Goal: Entertainment & Leisure: Consume media (video, audio)

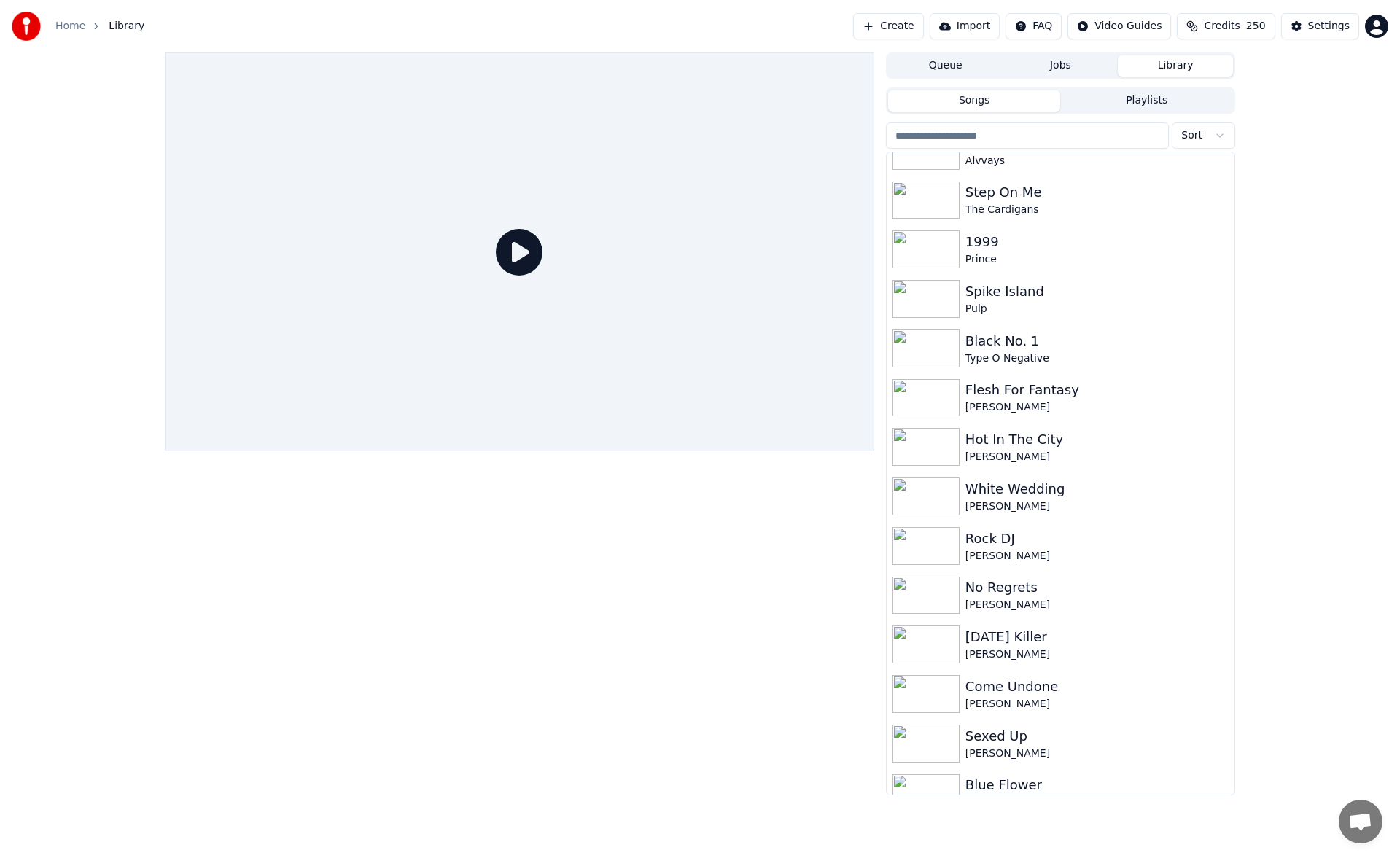
scroll to position [678, 0]
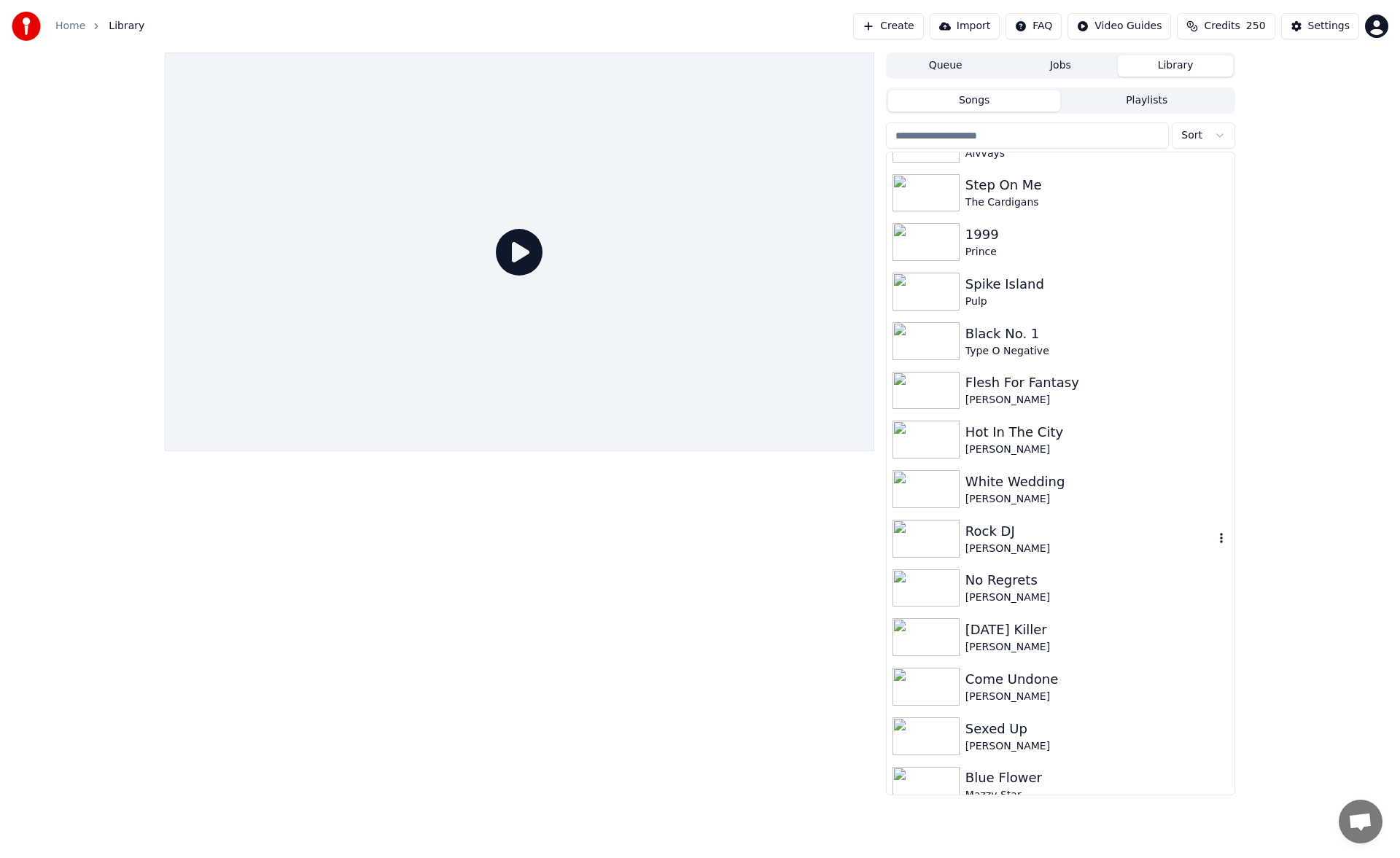
click at [1039, 541] on div "[PERSON_NAME]" at bounding box center [1090, 549] width 249 height 15
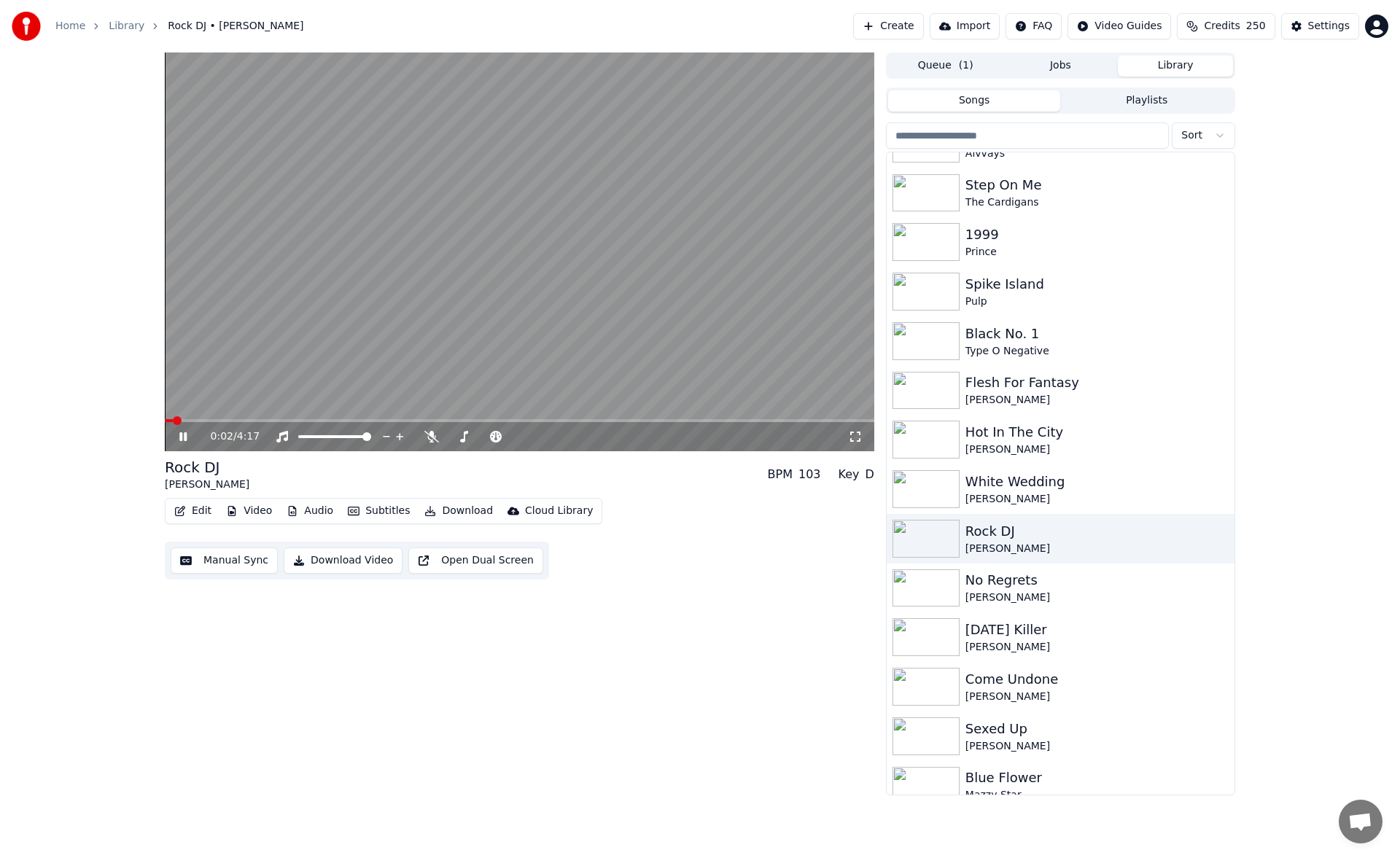
click at [854, 436] on icon at bounding box center [855, 437] width 15 height 12
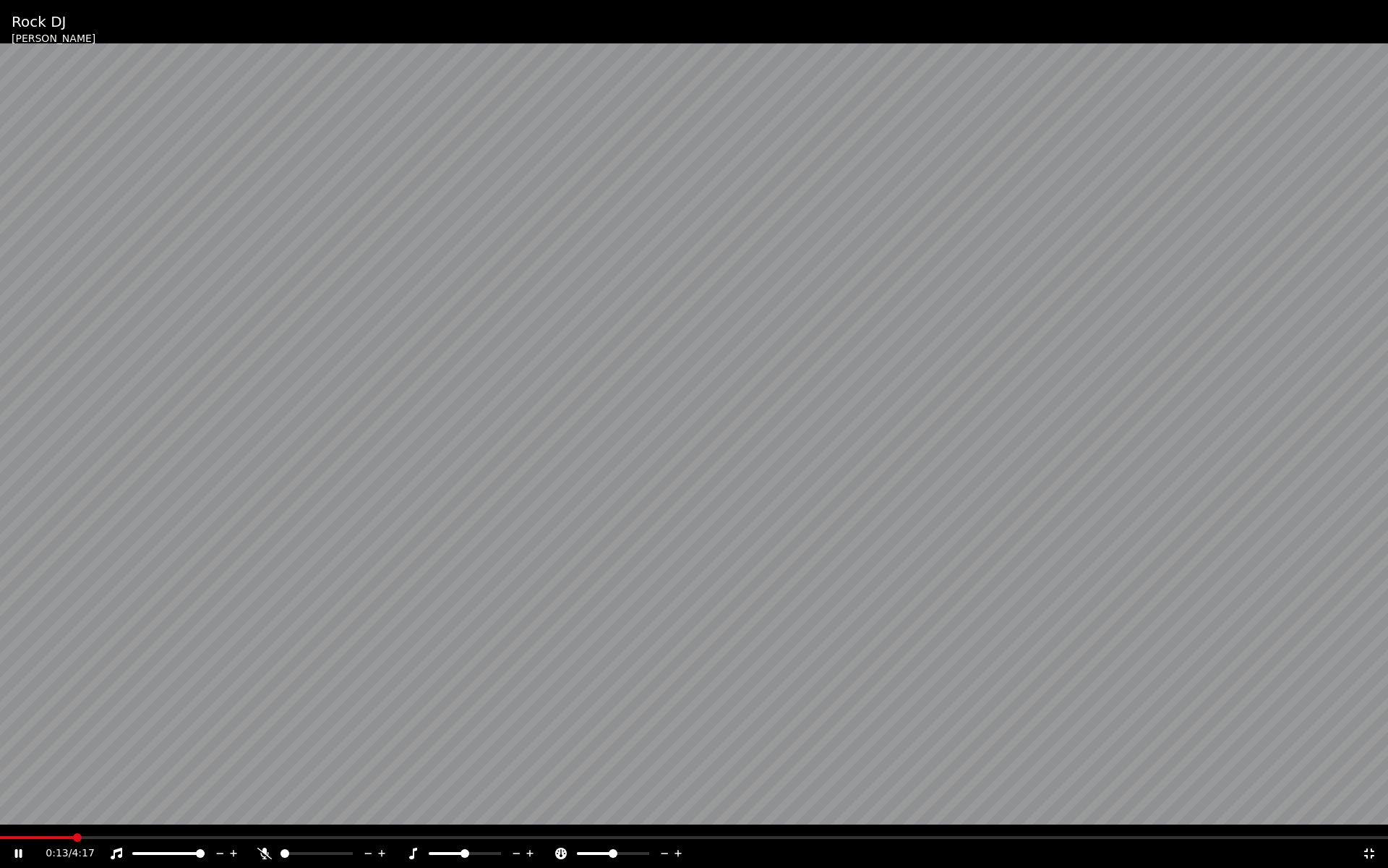
click at [277, 850] on div at bounding box center [330, 853] width 116 height 15
click at [284, 850] on span at bounding box center [285, 853] width 9 height 9
click at [344, 850] on span at bounding box center [316, 853] width 72 height 3
click at [353, 850] on span at bounding box center [349, 853] width 9 height 9
click at [18, 850] on icon at bounding box center [19, 853] width 7 height 9
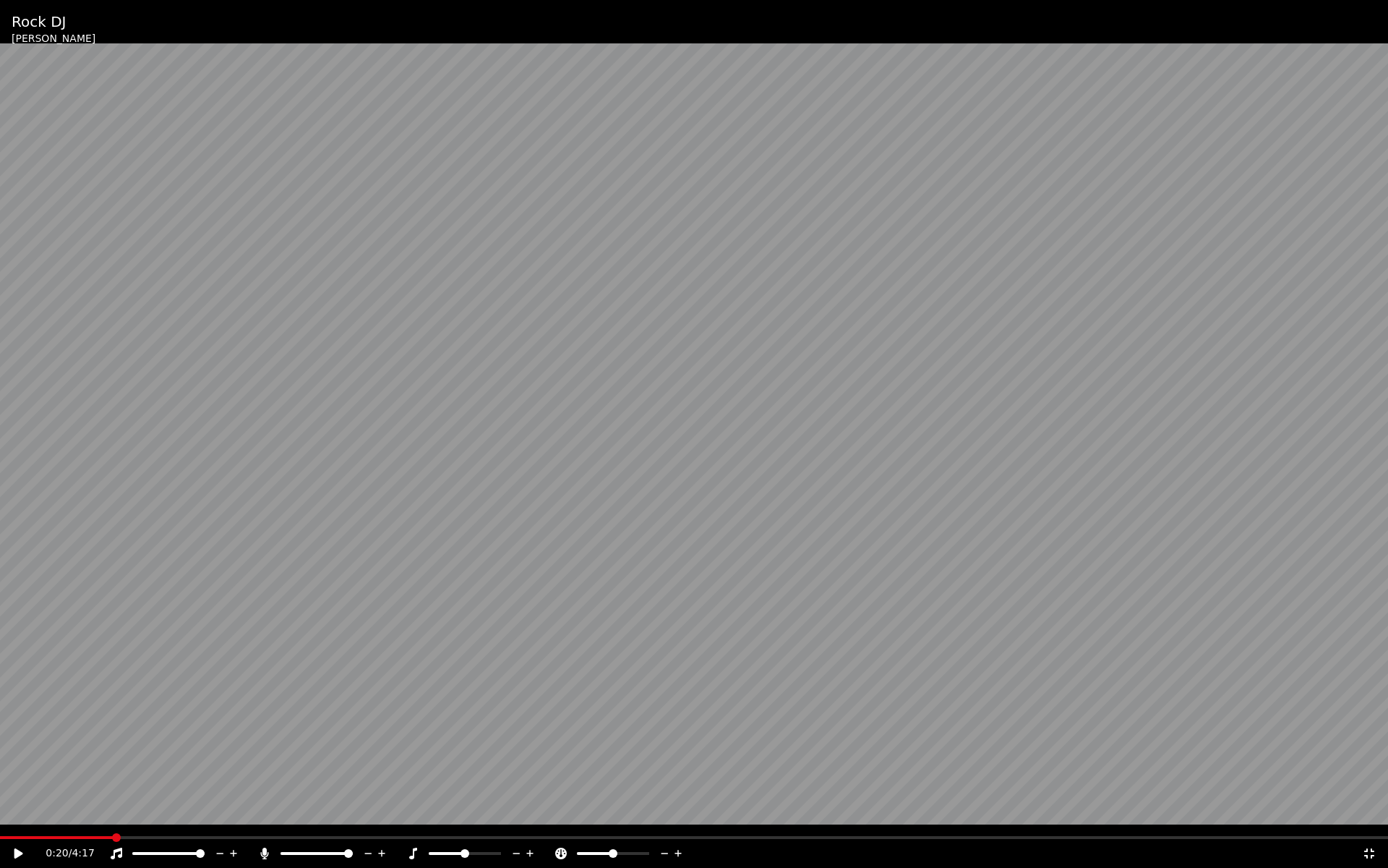
click at [18, 850] on icon at bounding box center [19, 853] width 9 height 10
click at [22, 850] on icon at bounding box center [29, 853] width 34 height 12
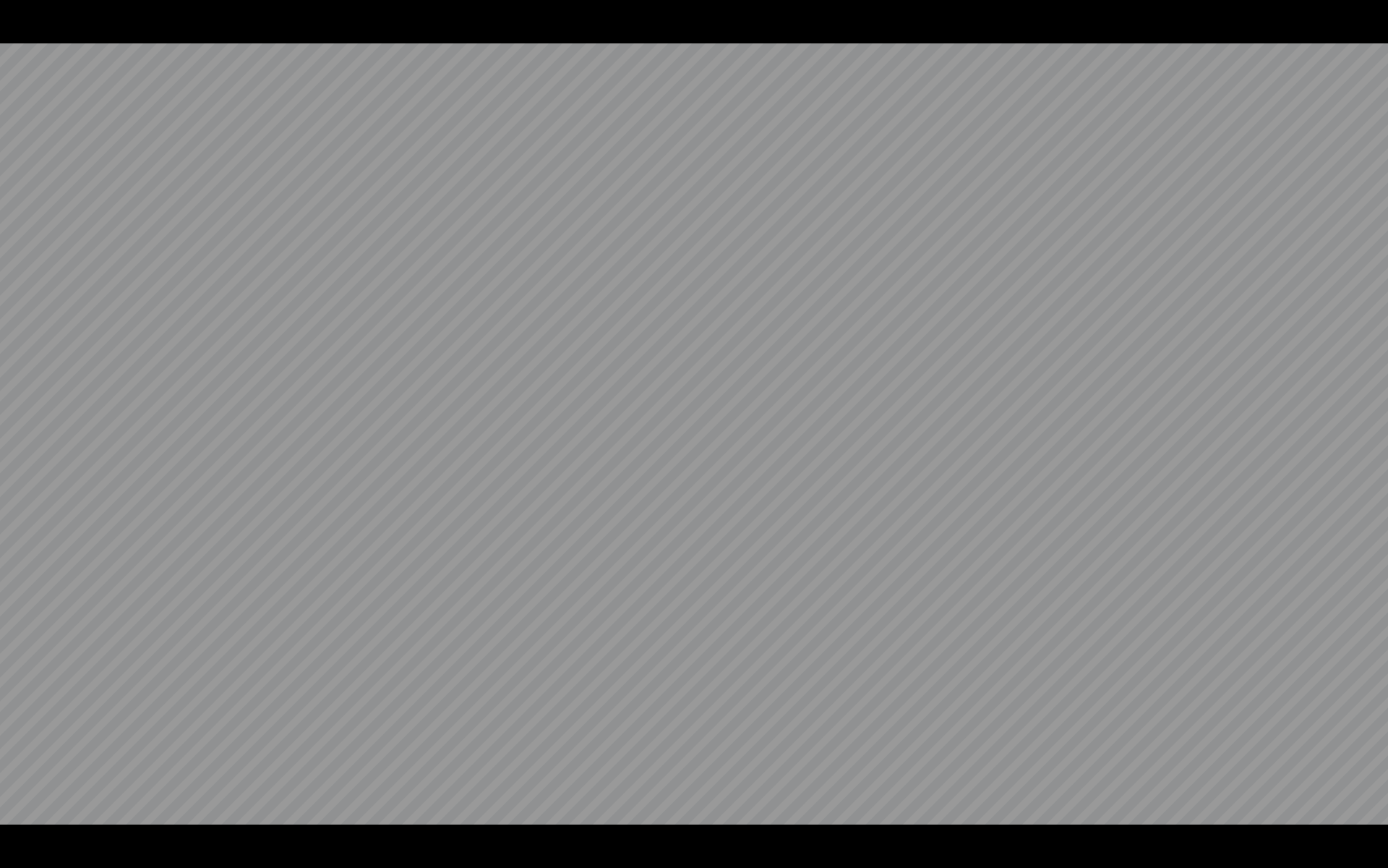
click at [22, 850] on video at bounding box center [694, 434] width 1388 height 868
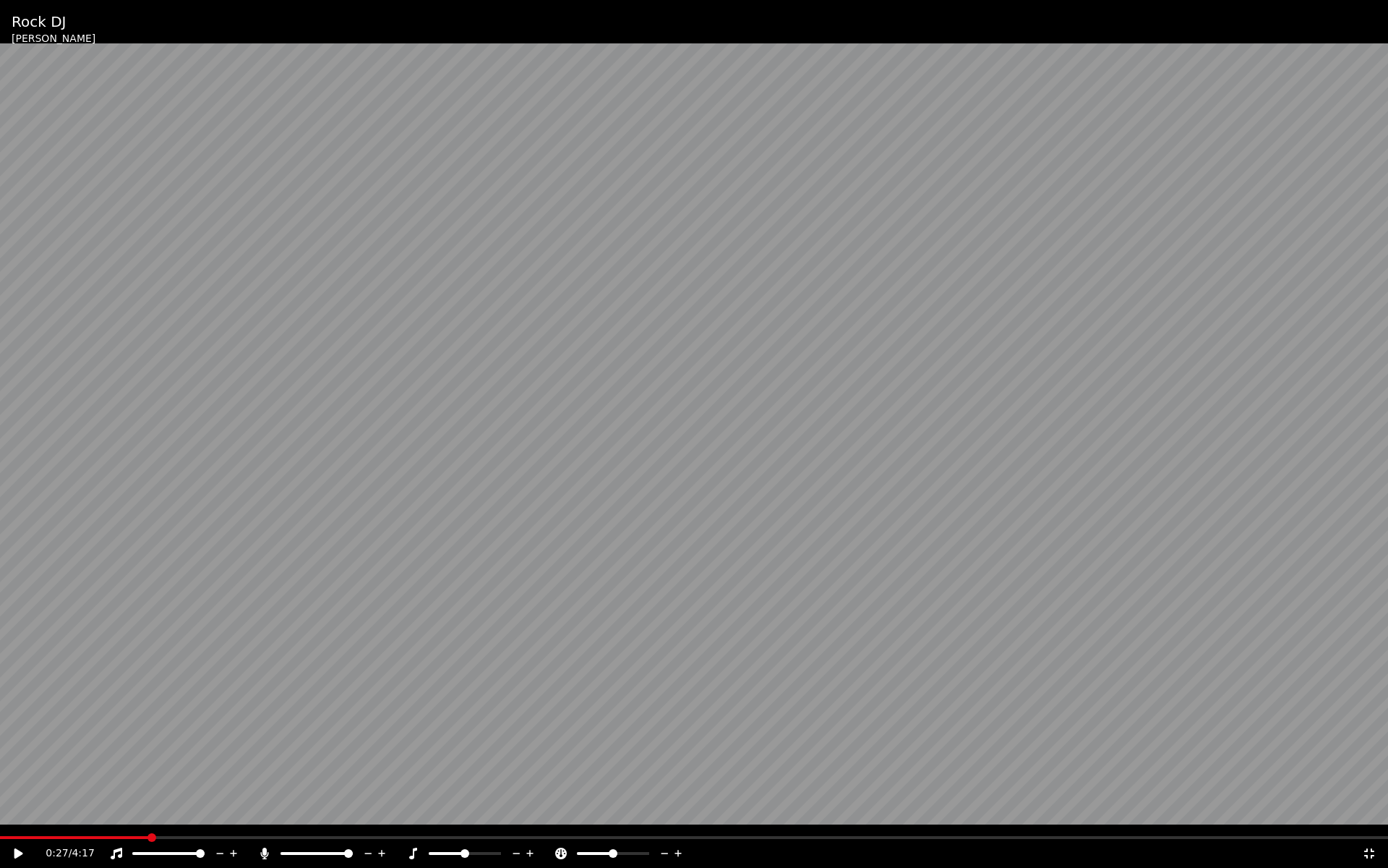
click at [1369, 843] on div "0:27 / 4:17" at bounding box center [694, 853] width 1388 height 29
click at [1368, 850] on icon at bounding box center [1370, 853] width 10 height 10
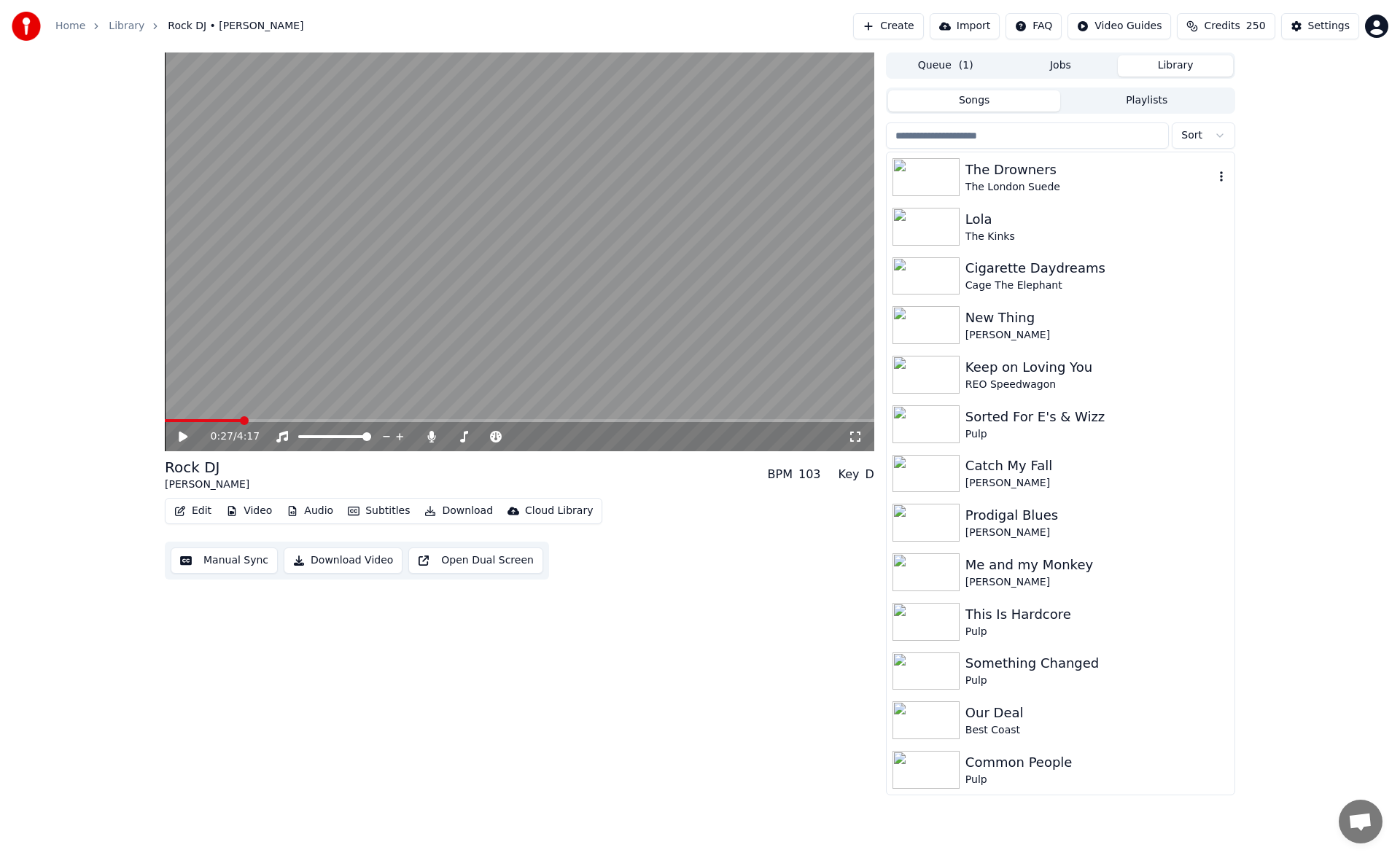
click at [1137, 181] on div "The London Suede" at bounding box center [1090, 188] width 249 height 15
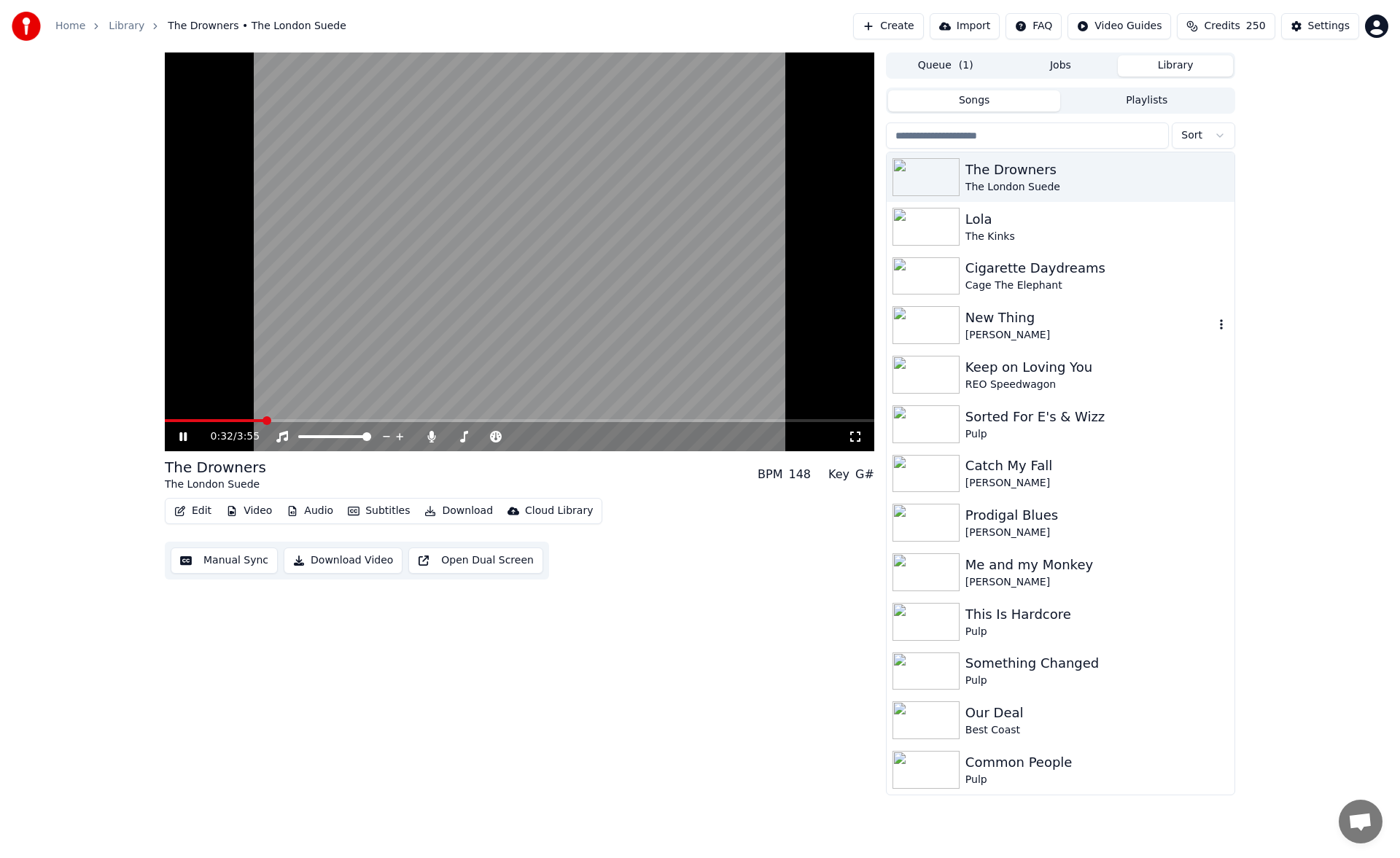
click at [1101, 328] on div "[PERSON_NAME]" at bounding box center [1090, 335] width 249 height 15
